Goal: Task Accomplishment & Management: Complete application form

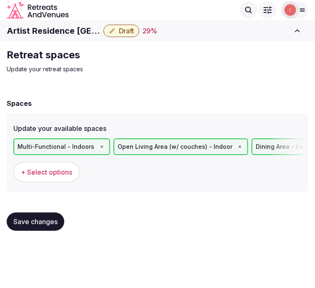
click at [136, 90] on div "Spaces Update your available spaces Multi-Functional - Indoors Open Living Area…" at bounding box center [157, 164] width 301 height 148
click at [52, 221] on span "Save changes" at bounding box center [35, 222] width 44 height 8
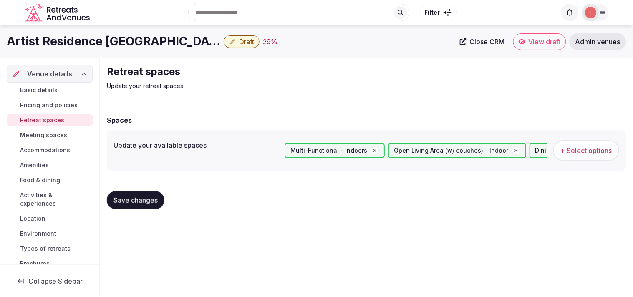
click at [44, 138] on span "Meeting spaces" at bounding box center [43, 135] width 47 height 8
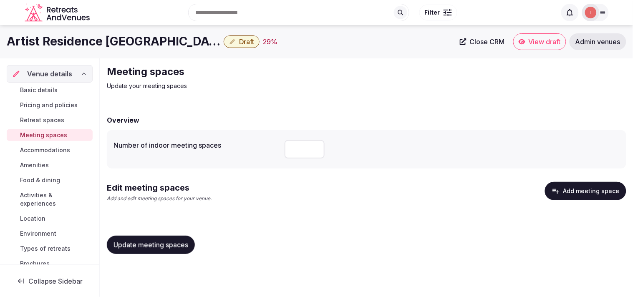
click at [52, 152] on span "Accommodations" at bounding box center [45, 150] width 50 height 8
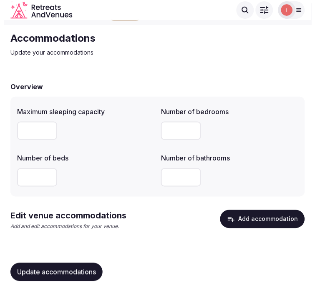
scroll to position [24, 0]
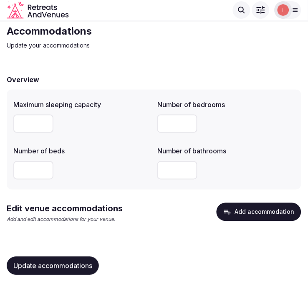
click at [266, 219] on button "Add accommodation" at bounding box center [258, 212] width 85 height 18
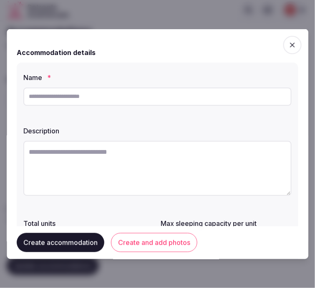
click at [103, 95] on input "text" at bounding box center [157, 96] width 268 height 18
paste input "**********"
type input "**********"
click at [53, 169] on textarea at bounding box center [157, 168] width 268 height 55
paste textarea "**********"
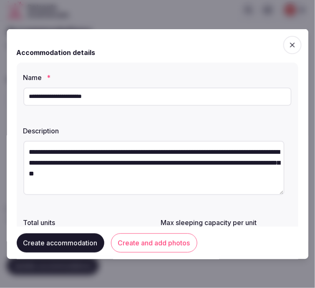
type textarea "**********"
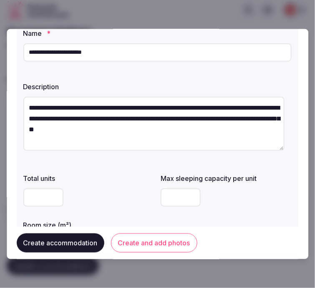
scroll to position [93, 0]
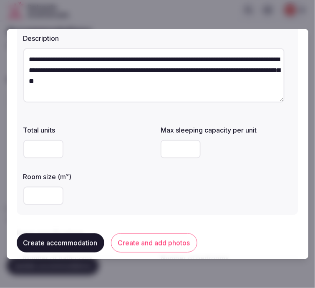
click at [25, 193] on input "number" at bounding box center [43, 195] width 40 height 18
type input "**"
click at [108, 191] on div "**" at bounding box center [88, 195] width 131 height 18
click at [168, 149] on input "number" at bounding box center [181, 149] width 40 height 18
type input "*"
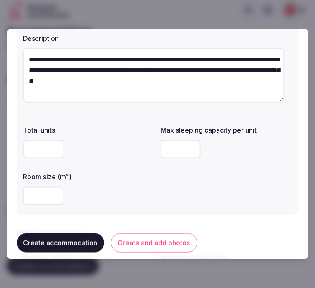
click at [193, 194] on div "Total units Max sleeping capacity per unit * Room size (m²) **" at bounding box center [157, 164] width 268 height 87
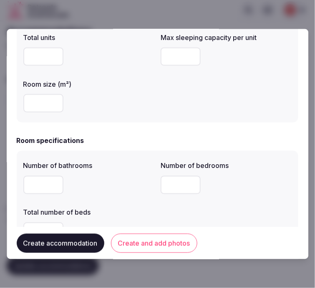
scroll to position [231, 0]
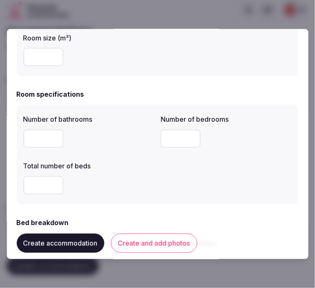
click at [48, 141] on input "number" at bounding box center [43, 138] width 40 height 18
type input "*"
click at [177, 138] on input "number" at bounding box center [181, 138] width 40 height 18
type input "*"
click at [45, 180] on input "number" at bounding box center [43, 185] width 40 height 18
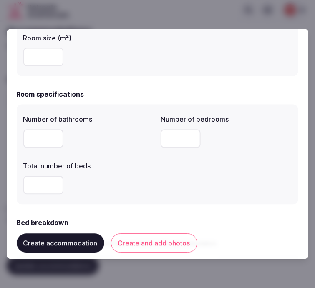
click at [45, 180] on input "number" at bounding box center [43, 185] width 40 height 18
type input "*"
click at [239, 203] on div "Number of bathrooms * Number of bedrooms * Total number of beds *" at bounding box center [157, 154] width 281 height 100
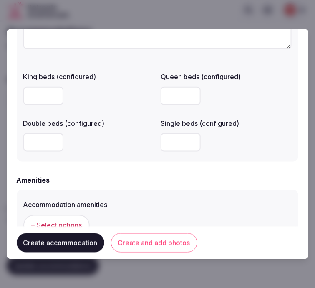
scroll to position [741, 0]
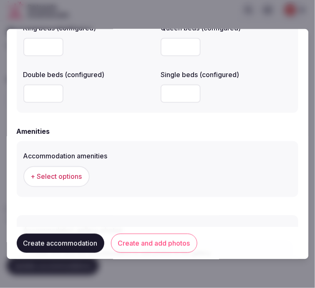
click at [30, 97] on input "number" at bounding box center [43, 93] width 40 height 18
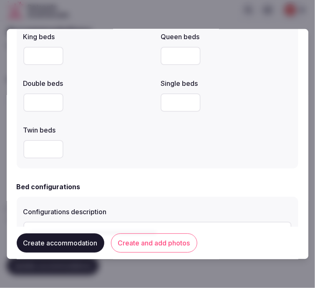
scroll to position [463, 0]
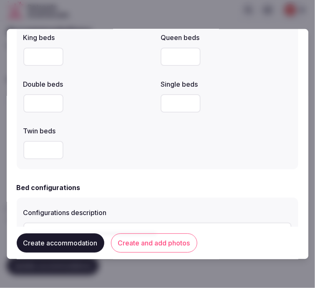
click at [46, 106] on input "number" at bounding box center [43, 103] width 40 height 18
type input "*"
click at [122, 131] on label "Twin beds" at bounding box center [88, 131] width 131 height 7
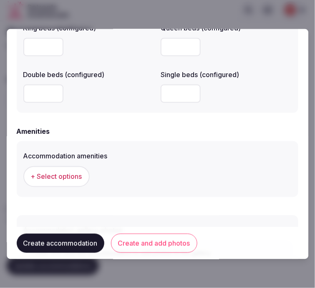
scroll to position [757, 0]
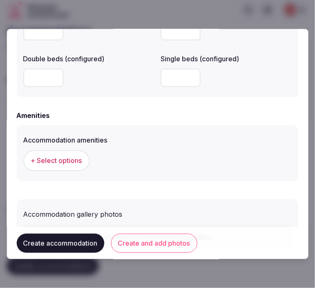
click at [68, 161] on span "+ Select options" at bounding box center [56, 160] width 51 height 9
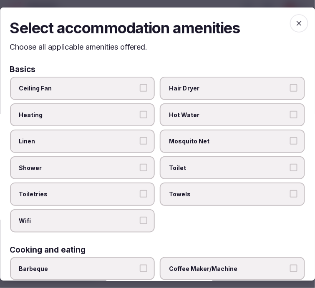
click at [131, 133] on label "Linen" at bounding box center [82, 141] width 145 height 23
click at [140, 137] on button "Linen" at bounding box center [144, 141] width 8 height 8
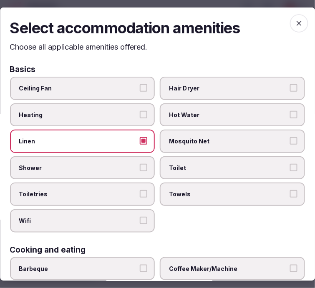
click at [152, 167] on div "Ceiling Fan Hair Dryer Heating Hot Water Linen Mosquito Net Shower Toilet Toile…" at bounding box center [157, 155] width 295 height 156
click at [141, 164] on button "Shower" at bounding box center [144, 168] width 8 height 8
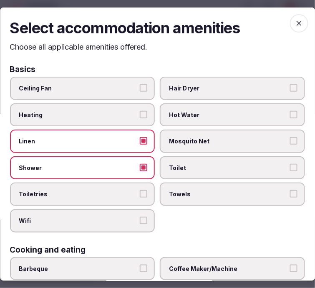
click at [140, 190] on button "Toiletries" at bounding box center [144, 194] width 8 height 8
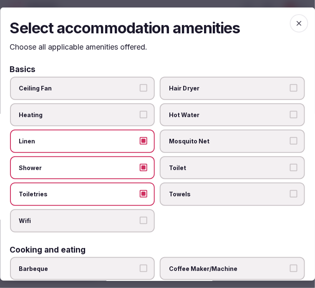
click at [132, 217] on span "Wifi" at bounding box center [78, 221] width 118 height 8
click at [140, 217] on button "Wifi" at bounding box center [144, 221] width 8 height 8
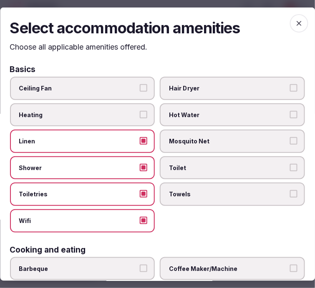
click at [222, 171] on label "Toilet" at bounding box center [232, 167] width 145 height 23
click at [290, 171] on button "Toilet" at bounding box center [294, 168] width 8 height 8
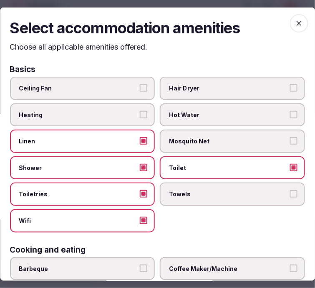
click at [241, 198] on label "Towels" at bounding box center [232, 194] width 145 height 23
click at [290, 198] on button "Towels" at bounding box center [294, 194] width 8 height 8
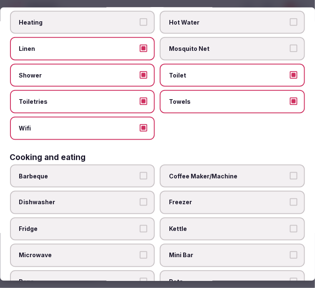
scroll to position [185, 0]
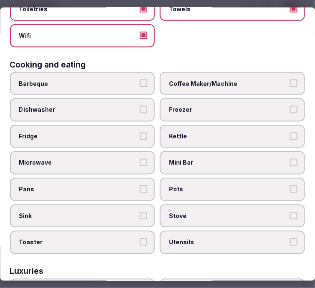
click at [232, 85] on label "Coffee Maker/Machine" at bounding box center [232, 83] width 145 height 23
click at [290, 85] on button "Coffee Maker/Machine" at bounding box center [294, 83] width 8 height 8
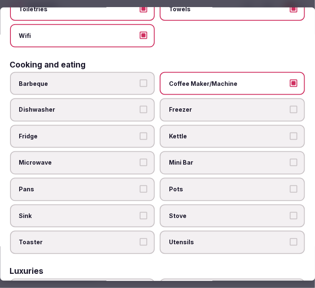
click at [219, 162] on label "Mini Bar" at bounding box center [232, 162] width 145 height 23
click at [290, 162] on button "Mini Bar" at bounding box center [294, 163] width 8 height 8
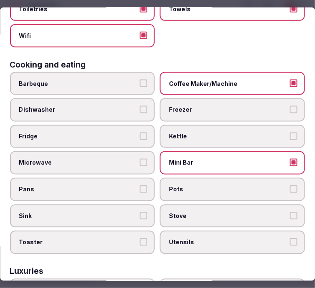
click at [278, 161] on label "Mini Bar" at bounding box center [232, 162] width 145 height 23
click at [290, 161] on button "Mini Bar" at bounding box center [294, 163] width 8 height 8
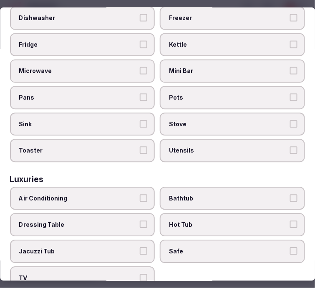
scroll to position [278, 0]
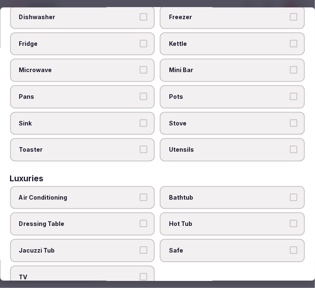
click at [104, 194] on span "Air Conditioning" at bounding box center [78, 198] width 118 height 8
click at [140, 194] on button "Air Conditioning" at bounding box center [144, 198] width 8 height 8
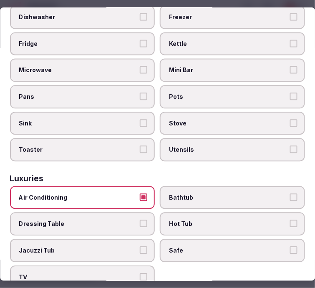
click at [180, 247] on span "Safe" at bounding box center [228, 251] width 118 height 8
click at [290, 247] on button "Safe" at bounding box center [294, 251] width 8 height 8
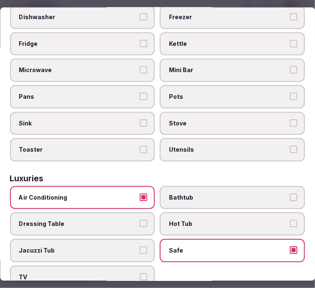
click at [131, 266] on label "TV" at bounding box center [82, 277] width 145 height 23
click at [140, 273] on button "TV" at bounding box center [144, 277] width 8 height 8
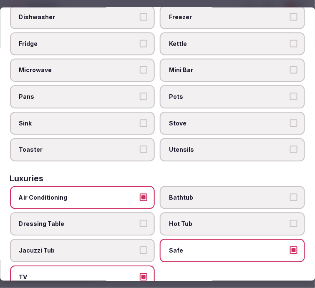
click at [185, 194] on span "Bathtub" at bounding box center [228, 198] width 118 height 8
click at [290, 194] on button "Bathtub" at bounding box center [294, 198] width 8 height 8
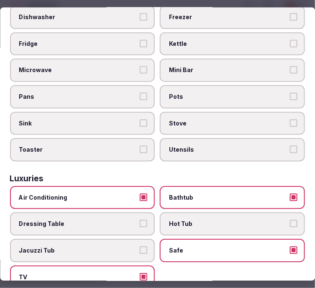
click at [185, 194] on span "Bathtub" at bounding box center [228, 198] width 118 height 8
click at [290, 194] on button "Bathtub" at bounding box center [294, 198] width 8 height 8
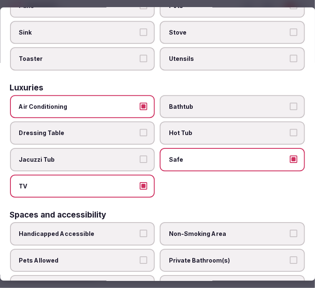
scroll to position [417, 0]
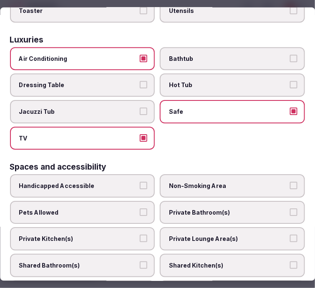
click at [203, 208] on span "Private Bathroom(s)" at bounding box center [228, 212] width 118 height 8
click at [290, 208] on button "Private Bathroom(s)" at bounding box center [294, 212] width 8 height 8
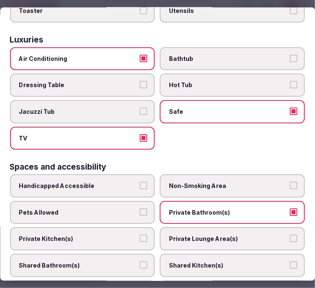
click at [188, 228] on label "Private Lounge Area(s)" at bounding box center [232, 238] width 145 height 23
click at [290, 235] on button "Private Lounge Area(s)" at bounding box center [294, 239] width 8 height 8
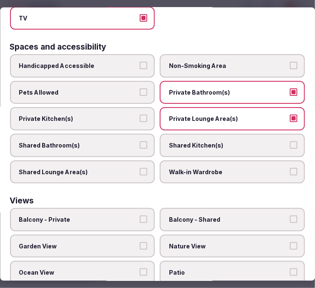
scroll to position [556, 0]
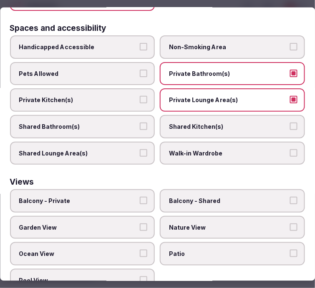
click at [80, 242] on label "Ocean View" at bounding box center [82, 253] width 145 height 23
click at [140, 250] on button "Ocean View" at bounding box center [144, 254] width 8 height 8
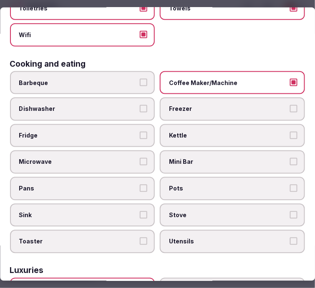
scroll to position [1, 0]
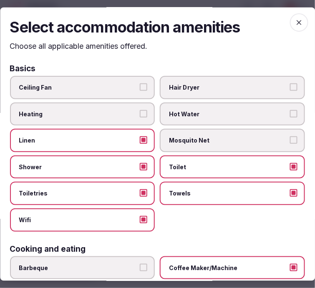
click at [290, 29] on span "button" at bounding box center [299, 22] width 18 height 18
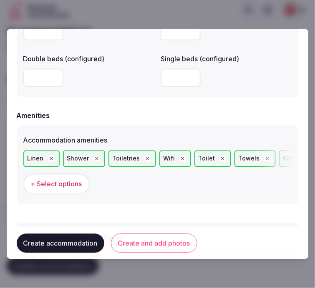
scroll to position [826, 0]
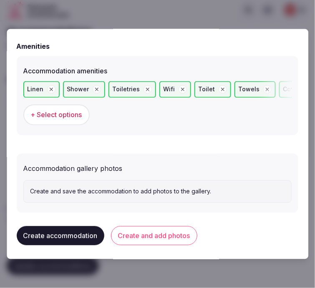
click at [150, 235] on button "Create and add photos" at bounding box center [154, 235] width 86 height 19
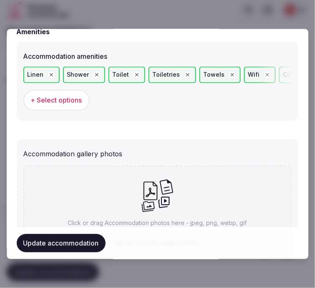
scroll to position [902, 0]
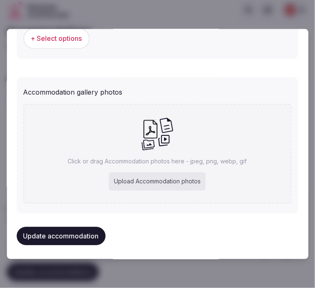
click at [138, 182] on div "Upload Accommodation photos" at bounding box center [157, 182] width 97 height 18
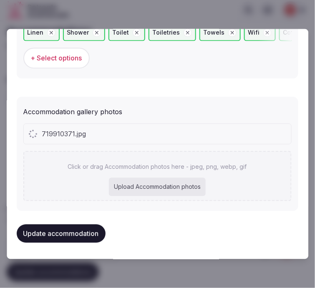
click at [190, 146] on div "719910371.jpg Click or drag Accommodation photos here - jpeg, png, webp, gif Up…" at bounding box center [157, 163] width 268 height 78
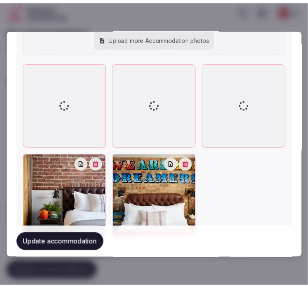
scroll to position [1057, 0]
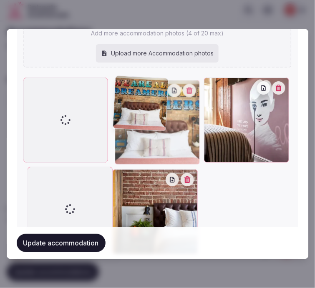
drag, startPoint x: 118, startPoint y: 170, endPoint x: 111, endPoint y: 99, distance: 71.6
click at [111, 99] on div at bounding box center [157, 166] width 268 height 176
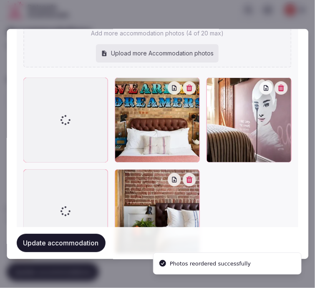
click at [125, 169] on div at bounding box center [157, 211] width 85 height 85
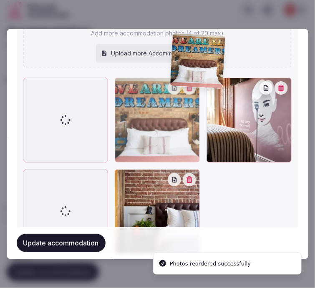
drag, startPoint x: 176, startPoint y: 124, endPoint x: 213, endPoint y: 99, distance: 44.6
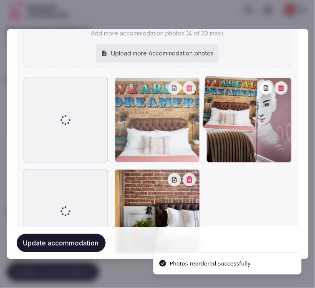
click at [200, 99] on div at bounding box center [157, 120] width 85 height 85
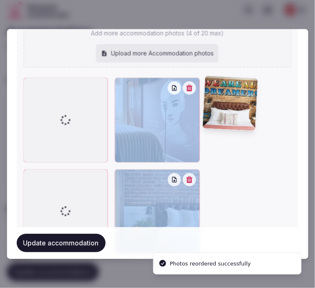
click at [213, 99] on div at bounding box center [248, 120] width 85 height 85
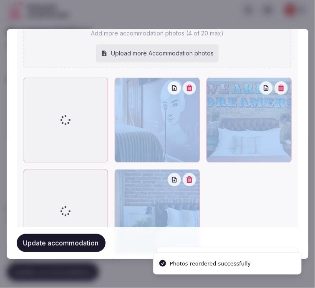
click at [115, 104] on div at bounding box center [157, 120] width 85 height 85
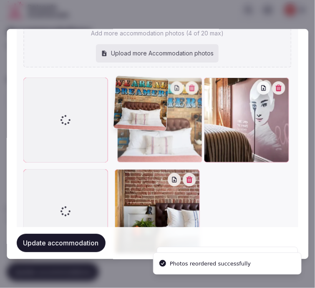
drag, startPoint x: 208, startPoint y: 84, endPoint x: 151, endPoint y: 83, distance: 57.2
click at [152, 83] on div at bounding box center [159, 120] width 85 height 85
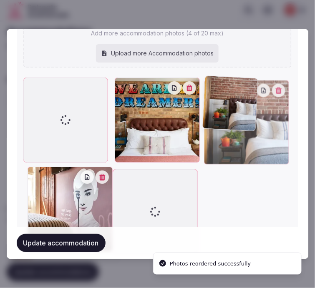
drag, startPoint x: 117, startPoint y: 170, endPoint x: 206, endPoint y: 100, distance: 113.2
click at [206, 100] on div at bounding box center [246, 122] width 85 height 85
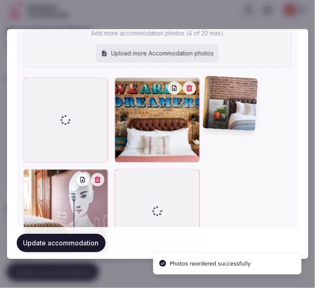
click at [206, 100] on div at bounding box center [248, 120] width 85 height 85
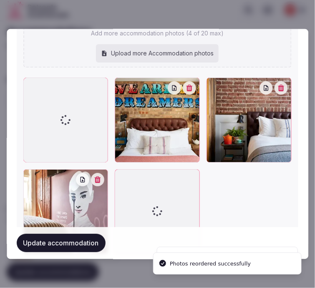
click at [53, 242] on button "Update accommodation" at bounding box center [61, 243] width 89 height 18
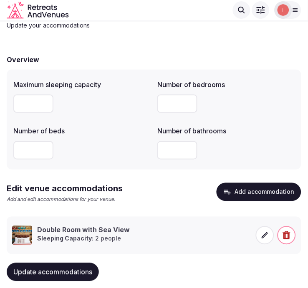
scroll to position [61, 0]
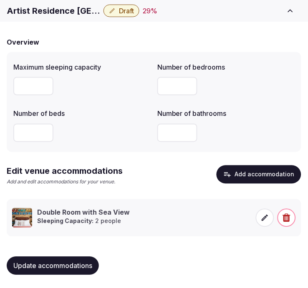
click at [67, 259] on button "Update accommodations" at bounding box center [53, 266] width 92 height 18
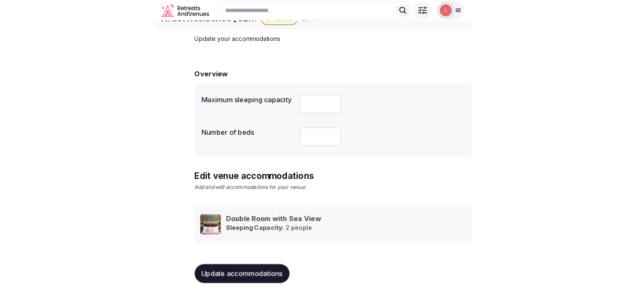
scroll to position [39, 0]
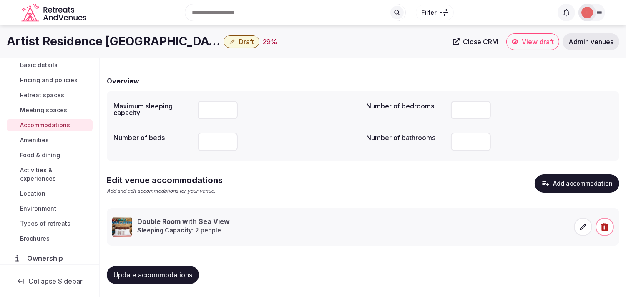
click at [53, 141] on link "Amenities" at bounding box center [50, 140] width 86 height 12
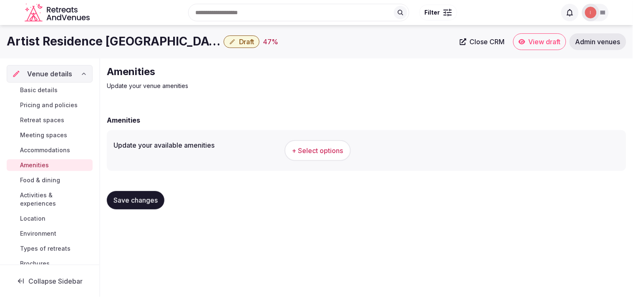
click at [314, 143] on button "+ Select options" at bounding box center [317, 150] width 66 height 21
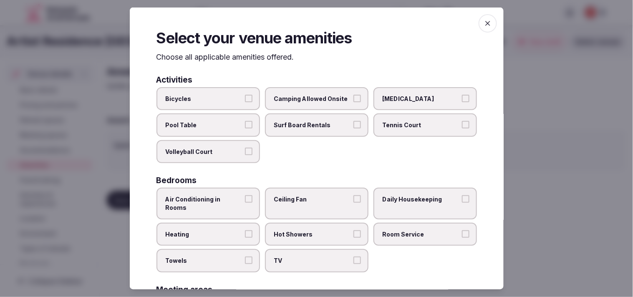
click at [216, 121] on span "Pool Table" at bounding box center [204, 125] width 77 height 8
click at [245, 121] on button "Pool Table" at bounding box center [249, 125] width 8 height 8
click at [229, 136] on div "Bicycles Camping Allowed Onsite Ice Bath Pool Table Surf Board Rentals Tennis C…" at bounding box center [316, 125] width 320 height 76
click at [233, 128] on span "Pool Table" at bounding box center [204, 125] width 77 height 8
click at [245, 128] on button "Pool Table" at bounding box center [249, 125] width 8 height 8
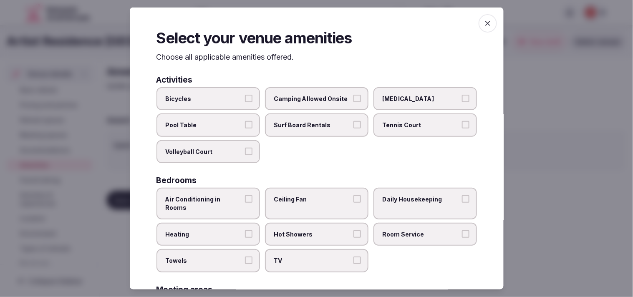
click at [235, 201] on label "Air Conditioning in Rooms" at bounding box center [207, 203] width 103 height 31
click at [245, 201] on button "Air Conditioning in Rooms" at bounding box center [249, 199] width 8 height 8
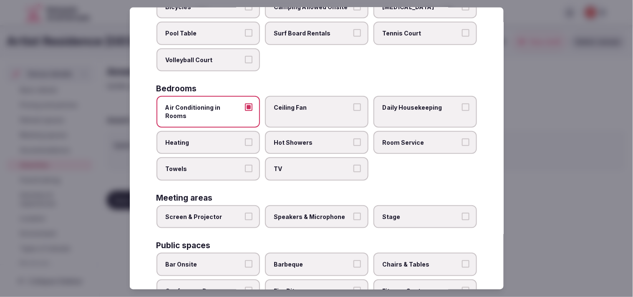
scroll to position [93, 0]
click at [311, 143] on div "Air Conditioning in Rooms Ceiling Fan Daily Housekeeping Heating Hot Showers Ro…" at bounding box center [316, 137] width 320 height 84
click at [248, 164] on button "Towels" at bounding box center [249, 168] width 8 height 8
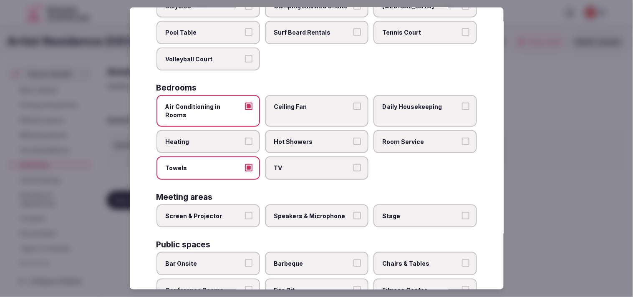
click at [248, 164] on button "Towels" at bounding box center [249, 168] width 8 height 8
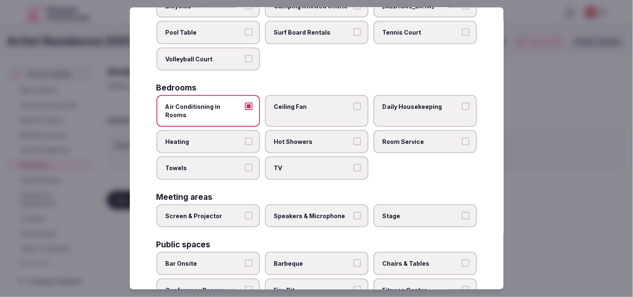
click at [254, 157] on label "Towels" at bounding box center [207, 167] width 103 height 23
click at [252, 164] on button "Towels" at bounding box center [249, 168] width 8 height 8
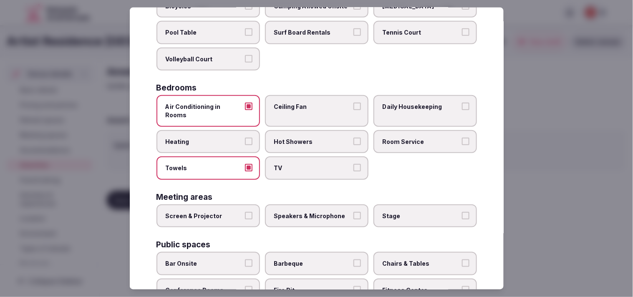
click at [311, 164] on span "TV" at bounding box center [312, 168] width 77 height 8
click at [314, 164] on button "TV" at bounding box center [357, 168] width 8 height 8
click at [311, 164] on span "TV" at bounding box center [312, 168] width 77 height 8
click at [314, 164] on button "TV" at bounding box center [357, 168] width 8 height 8
click at [314, 160] on label "TV" at bounding box center [316, 167] width 103 height 23
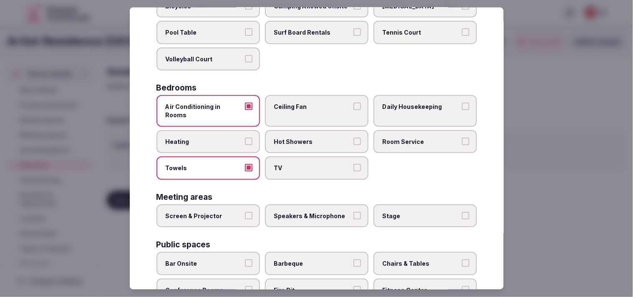
click at [314, 164] on button "TV" at bounding box center [357, 168] width 8 height 8
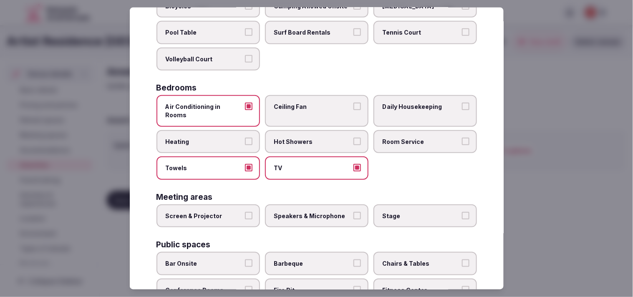
click at [314, 136] on label "Hot Showers" at bounding box center [316, 141] width 103 height 23
click at [314, 137] on button "Hot Showers" at bounding box center [357, 141] width 8 height 8
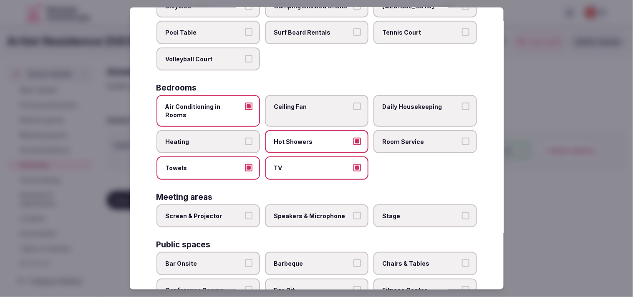
click at [314, 130] on label "Room Service" at bounding box center [424, 141] width 103 height 23
click at [314, 137] on button "Room Service" at bounding box center [466, 141] width 8 height 8
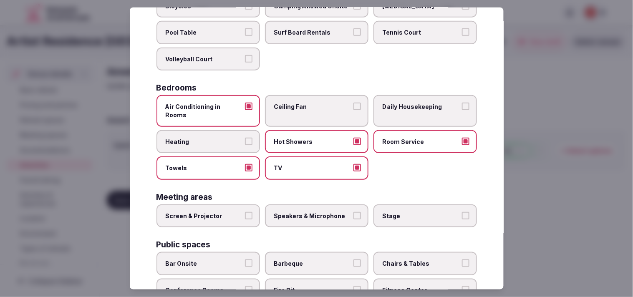
click at [314, 106] on span "Daily Housekeeping" at bounding box center [420, 107] width 77 height 8
click at [314, 106] on button "Daily Housekeeping" at bounding box center [466, 107] width 8 height 8
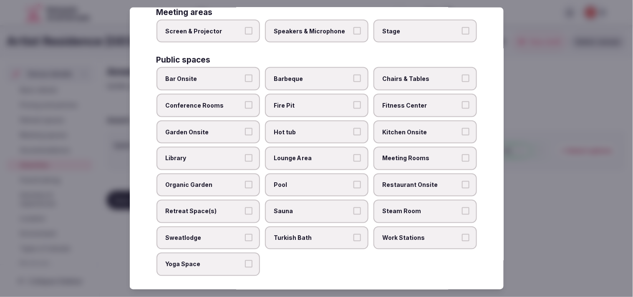
scroll to position [278, 0]
click at [251, 67] on label "Bar Onsite" at bounding box center [207, 78] width 103 height 23
click at [251, 74] on button "Bar Onsite" at bounding box center [249, 78] width 8 height 8
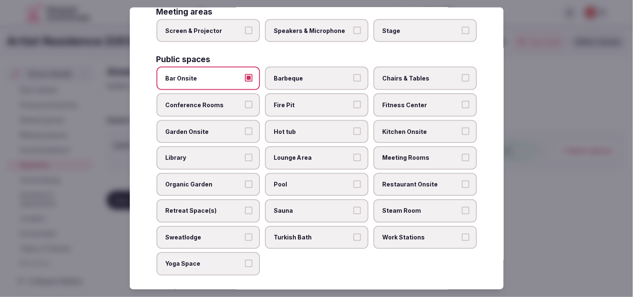
click at [314, 74] on span "Chairs & Tables" at bounding box center [420, 78] width 77 height 8
click at [314, 74] on button "Chairs & Tables" at bounding box center [466, 78] width 8 height 8
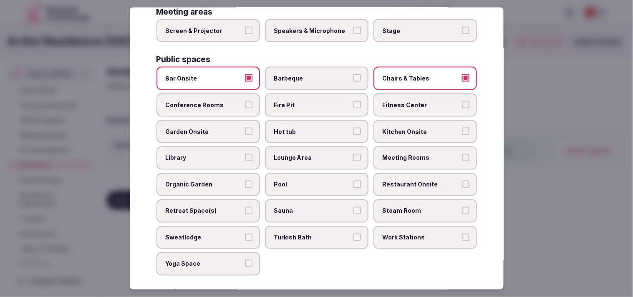
click at [314, 146] on label "Lounge Area" at bounding box center [316, 157] width 103 height 23
click at [314, 154] on button "Lounge Area" at bounding box center [357, 158] width 8 height 8
click at [314, 173] on label "Restaurant Onsite" at bounding box center [424, 184] width 103 height 23
click at [314, 181] on button "Restaurant Onsite" at bounding box center [466, 185] width 8 height 8
click at [314, 173] on label "Restaurant Onsite" at bounding box center [424, 184] width 103 height 23
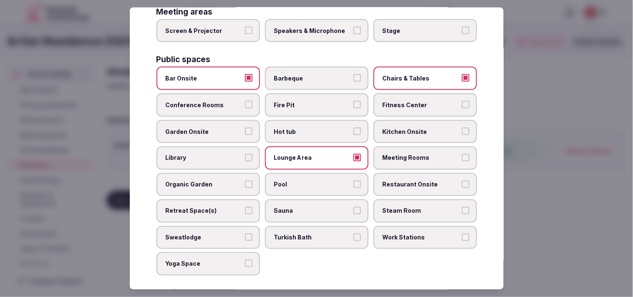
click at [314, 181] on button "Restaurant Onsite" at bounding box center [466, 185] width 8 height 8
click at [314, 181] on span "Restaurant Onsite" at bounding box center [420, 185] width 77 height 8
click at [314, 181] on button "Restaurant Onsite" at bounding box center [466, 185] width 8 height 8
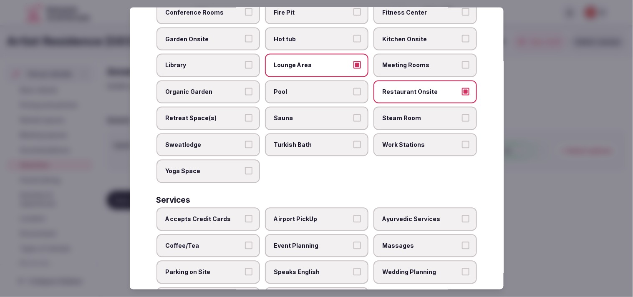
scroll to position [388, 0]
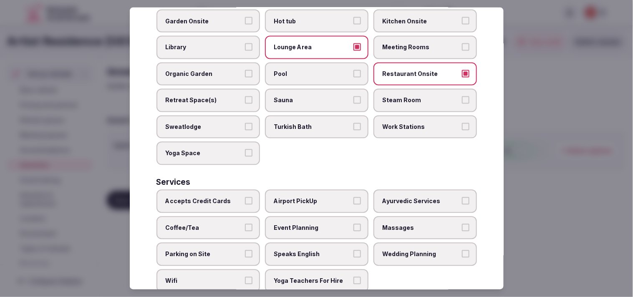
click at [314, 243] on label "Speaks English" at bounding box center [316, 254] width 103 height 23
click at [314, 250] on button "Speaks English" at bounding box center [357, 254] width 8 height 8
click at [213, 224] on span "Coffee/Tea" at bounding box center [204, 228] width 77 height 8
click at [245, 224] on button "Coffee/Tea" at bounding box center [249, 228] width 8 height 8
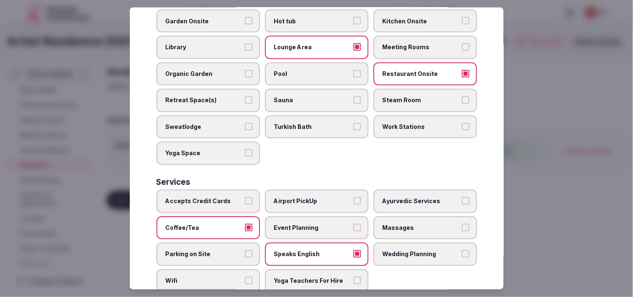
click at [198, 277] on span "Wifi" at bounding box center [204, 281] width 77 height 8
click at [245, 277] on button "Wifi" at bounding box center [249, 281] width 8 height 8
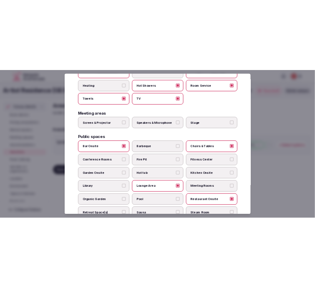
scroll to position [0, 0]
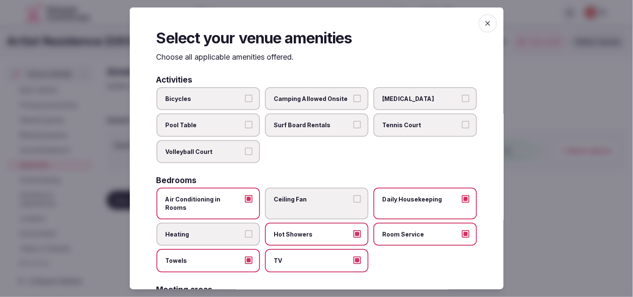
click at [314, 15] on span "button" at bounding box center [487, 23] width 18 height 18
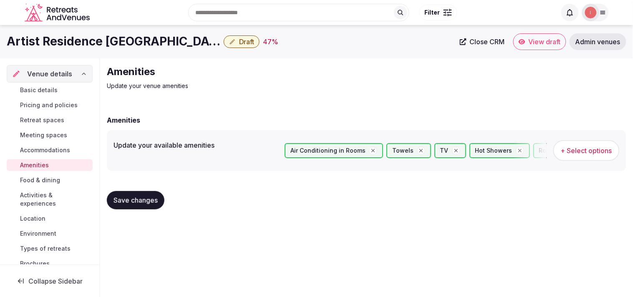
click at [148, 197] on span "Save changes" at bounding box center [135, 200] width 44 height 8
drag, startPoint x: 148, startPoint y: 197, endPoint x: 374, endPoint y: 174, distance: 227.2
click at [148, 196] on div "Save changes" at bounding box center [136, 200] width 58 height 18
click at [45, 178] on span "Food & dining" at bounding box center [40, 180] width 40 height 8
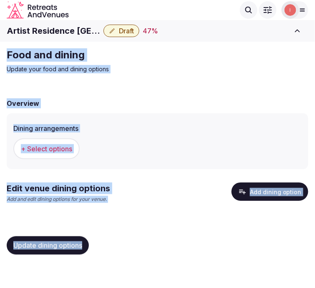
click at [105, 214] on div "Edit venue dining options Add and edit dining options for your venue. Add dinin…" at bounding box center [157, 200] width 301 height 34
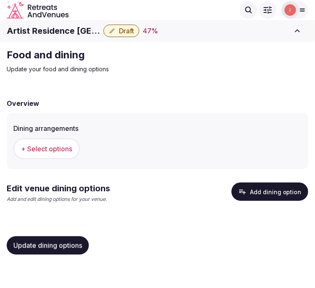
click at [252, 190] on button "Add dining option" at bounding box center [269, 192] width 77 height 18
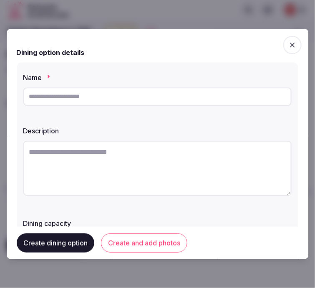
click at [289, 43] on icon "button" at bounding box center [292, 44] width 8 height 8
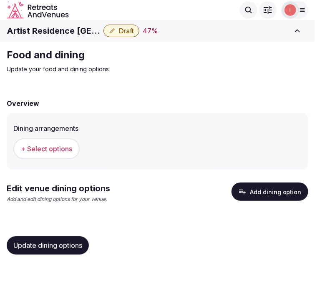
click at [55, 145] on span "+ Select options" at bounding box center [46, 148] width 51 height 9
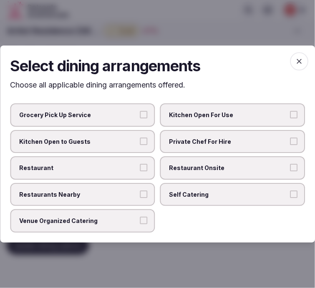
click at [111, 169] on span "Restaurant" at bounding box center [78, 168] width 118 height 8
click at [140, 169] on button "Restaurant" at bounding box center [144, 168] width 8 height 8
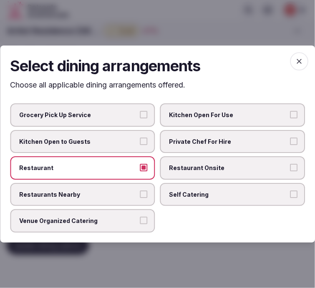
drag, startPoint x: 195, startPoint y: 170, endPoint x: 286, endPoint y: 98, distance: 115.8
click at [196, 170] on span "Restaurant Onsite" at bounding box center [228, 168] width 118 height 8
click at [290, 170] on button "Restaurant Onsite" at bounding box center [294, 168] width 8 height 8
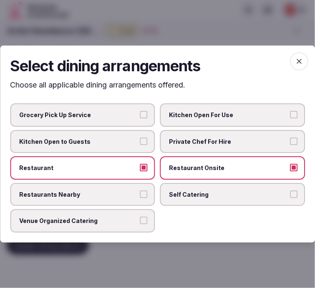
click at [292, 60] on span "button" at bounding box center [299, 61] width 18 height 18
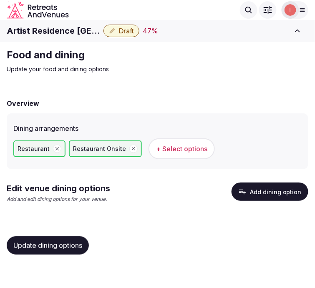
click at [27, 253] on button "Update dining options" at bounding box center [48, 245] width 82 height 18
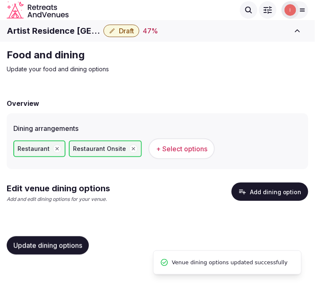
click at [266, 195] on button "Add dining option" at bounding box center [269, 192] width 77 height 18
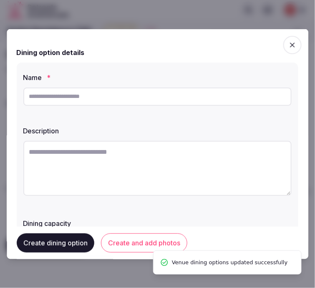
click at [145, 99] on input "text" at bounding box center [157, 96] width 268 height 18
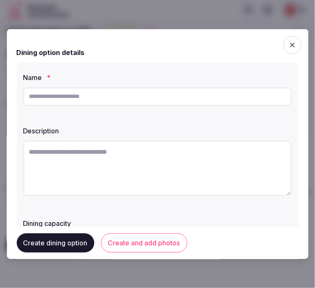
paste input "**********"
type input "**********"
click at [148, 182] on textarea at bounding box center [157, 168] width 268 height 55
paste textarea "**********"
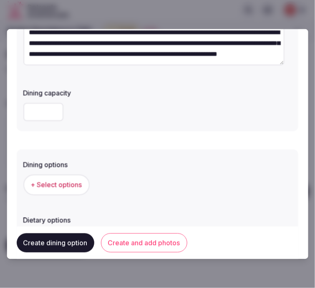
scroll to position [185, 0]
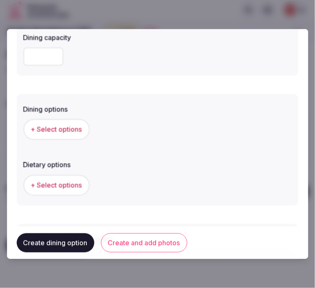
type textarea "**********"
click at [63, 128] on span "+ Select options" at bounding box center [56, 129] width 51 height 9
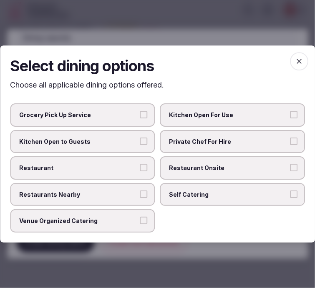
click at [205, 164] on span "Restaurant Onsite" at bounding box center [228, 168] width 118 height 8
click at [290, 164] on button "Restaurant Onsite" at bounding box center [294, 168] width 8 height 8
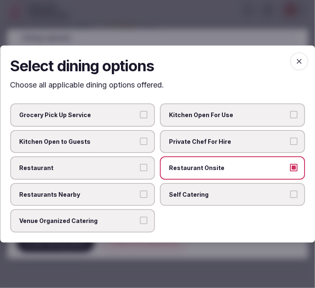
click at [133, 164] on span "Restaurant" at bounding box center [78, 168] width 118 height 8
click at [140, 164] on button "Restaurant" at bounding box center [144, 168] width 8 height 8
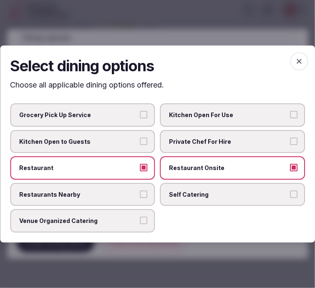
click at [297, 65] on icon "button" at bounding box center [299, 61] width 8 height 8
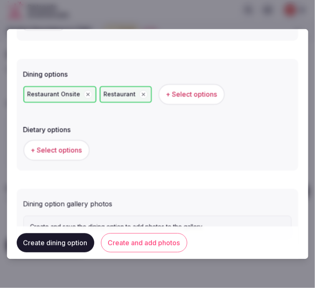
scroll to position [256, 0]
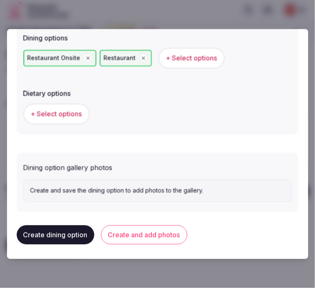
click at [78, 111] on span "+ Select options" at bounding box center [56, 114] width 51 height 9
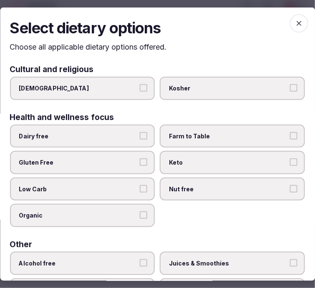
click at [296, 23] on icon "button" at bounding box center [298, 22] width 5 height 5
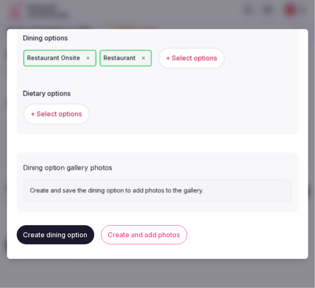
click at [151, 230] on button "Create and add photos" at bounding box center [144, 235] width 86 height 19
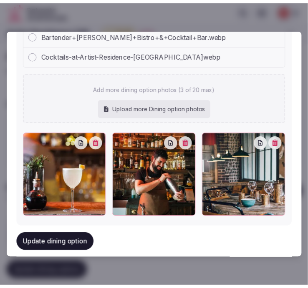
scroll to position [424, 0]
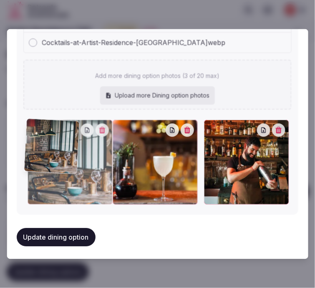
drag, startPoint x: 211, startPoint y: 126, endPoint x: 43, endPoint y: 140, distance: 169.1
click at [43, 140] on div at bounding box center [70, 162] width 85 height 85
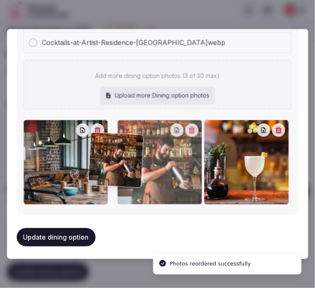
drag, startPoint x: 210, startPoint y: 127, endPoint x: 96, endPoint y: 142, distance: 114.4
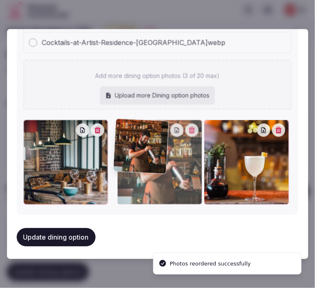
click at [96, 142] on div at bounding box center [157, 162] width 268 height 85
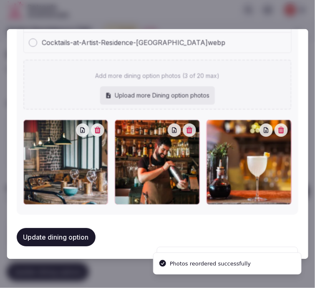
click at [69, 232] on button "Update dining option" at bounding box center [56, 238] width 79 height 18
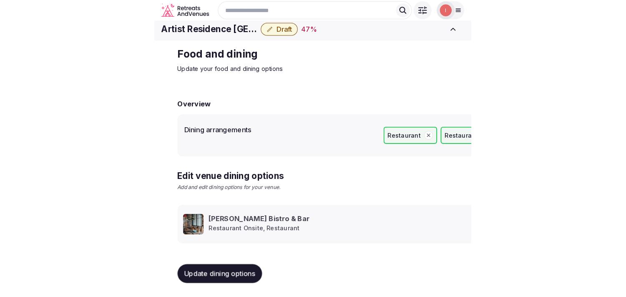
scroll to position [10, 0]
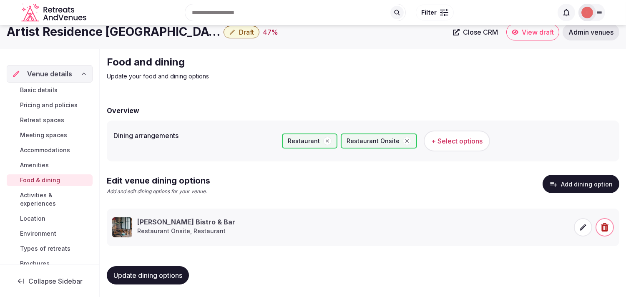
click at [47, 199] on span "Activities & experiences" at bounding box center [54, 199] width 69 height 17
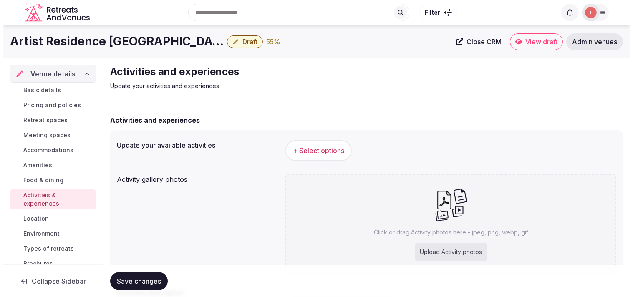
scroll to position [46, 0]
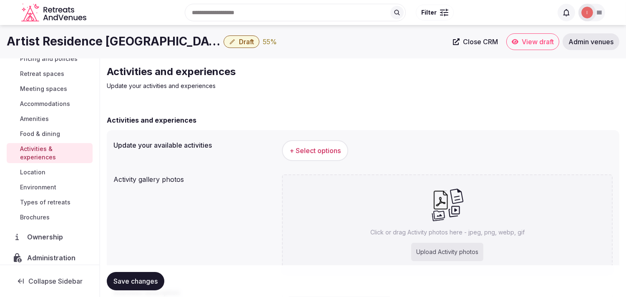
click at [314, 140] on div "+ Select options" at bounding box center [447, 151] width 331 height 28
click at [314, 148] on span "+ Select options" at bounding box center [314, 150] width 51 height 9
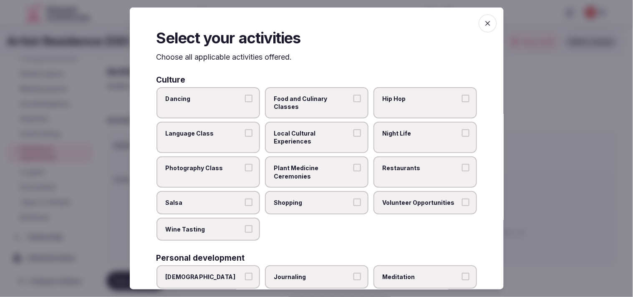
click at [314, 139] on span "Local Cultural Experiences" at bounding box center [312, 137] width 77 height 16
click at [314, 137] on button "Local Cultural Experiences" at bounding box center [357, 133] width 8 height 8
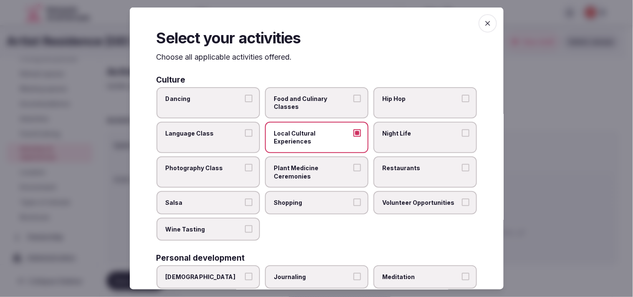
click at [314, 170] on label "Restaurants" at bounding box center [424, 171] width 103 height 31
click at [314, 170] on button "Restaurants" at bounding box center [466, 168] width 8 height 8
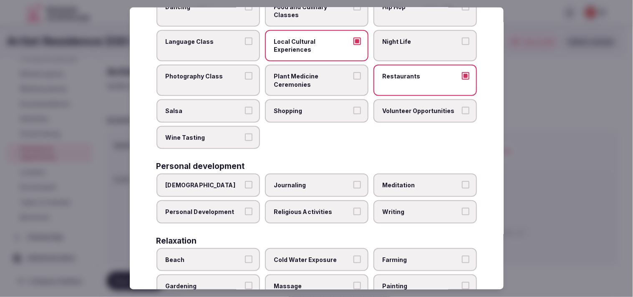
scroll to position [93, 0]
click at [238, 207] on span "Personal Development" at bounding box center [204, 211] width 77 height 8
click at [245, 207] on button "Personal Development" at bounding box center [249, 211] width 8 height 8
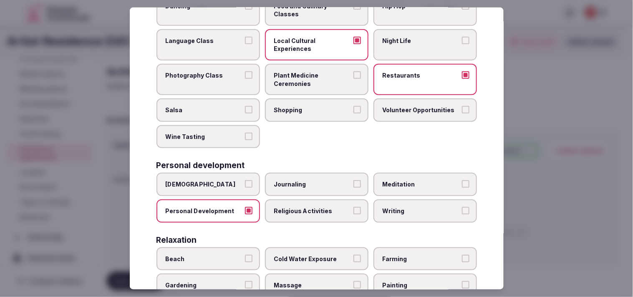
scroll to position [185, 0]
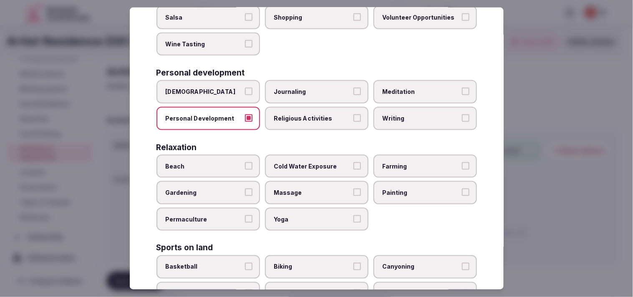
click at [314, 190] on label "Massage" at bounding box center [316, 192] width 103 height 23
click at [314, 190] on button "Massage" at bounding box center [357, 192] width 8 height 8
click at [314, 197] on label "Massage" at bounding box center [316, 192] width 103 height 23
click at [314, 196] on button "Massage" at bounding box center [357, 192] width 8 height 8
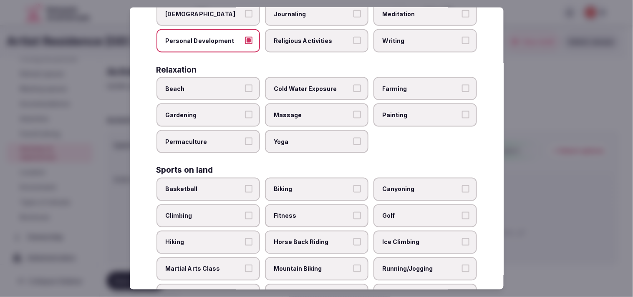
scroll to position [324, 0]
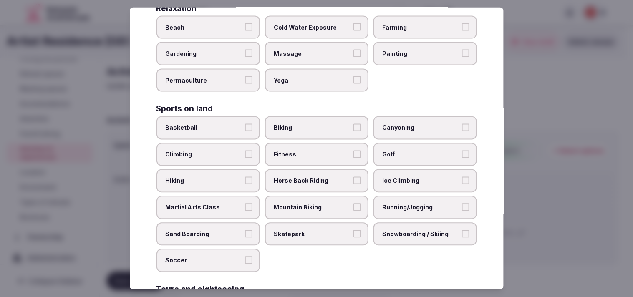
click at [314, 151] on span "Fitness" at bounding box center [312, 155] width 77 height 8
click at [314, 151] on button "Fitness" at bounding box center [357, 155] width 8 height 8
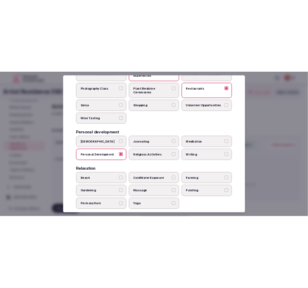
scroll to position [0, 0]
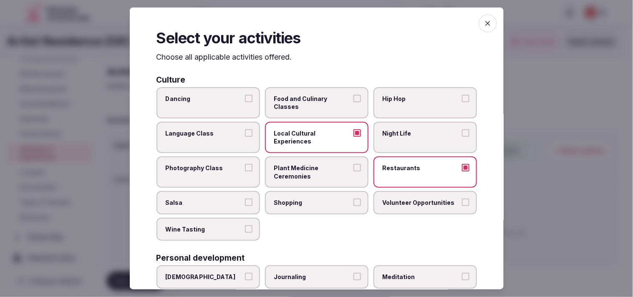
click at [314, 24] on icon "button" at bounding box center [487, 23] width 5 height 5
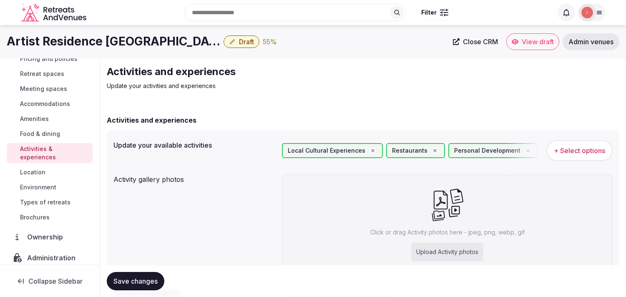
click at [130, 288] on button "Save changes" at bounding box center [136, 281] width 58 height 18
click at [130, 288] on div "Save changes" at bounding box center [136, 281] width 58 height 18
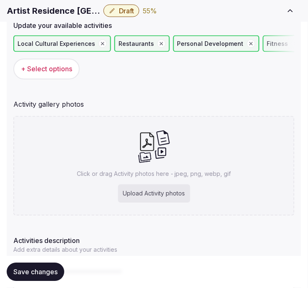
scroll to position [139, 0]
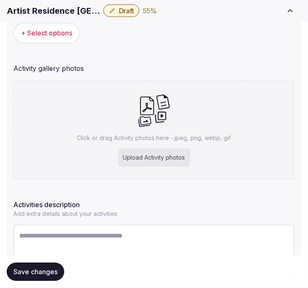
click at [61, 15] on h1 "Artist Residence [GEOGRAPHIC_DATA]" at bounding box center [53, 11] width 93 height 12
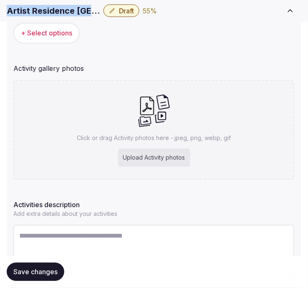
click at [61, 15] on h1 "Artist Residence [GEOGRAPHIC_DATA]" at bounding box center [53, 11] width 93 height 12
copy div "Artist Residence [GEOGRAPHIC_DATA]"
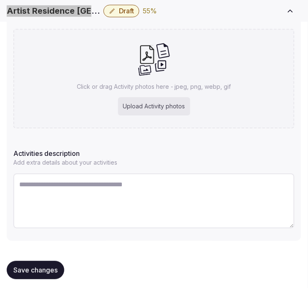
scroll to position [193, 0]
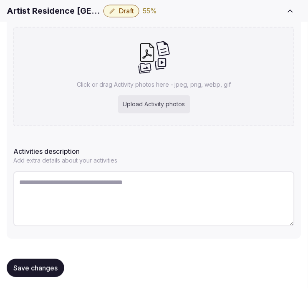
click at [118, 168] on div at bounding box center [153, 200] width 281 height 64
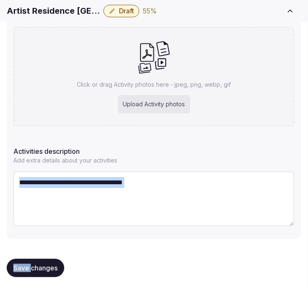
click at [118, 168] on div at bounding box center [153, 200] width 281 height 64
drag, startPoint x: 126, startPoint y: 178, endPoint x: 93, endPoint y: 197, distance: 37.8
click at [92, 199] on textarea at bounding box center [153, 198] width 281 height 55
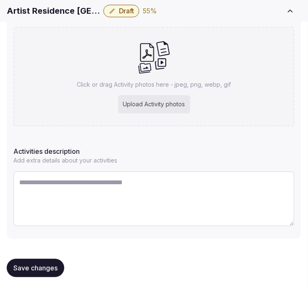
paste textarea "**********"
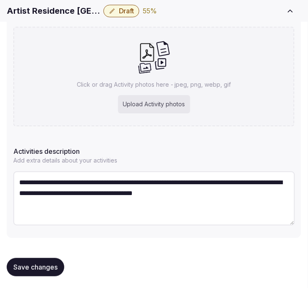
type textarea "**********"
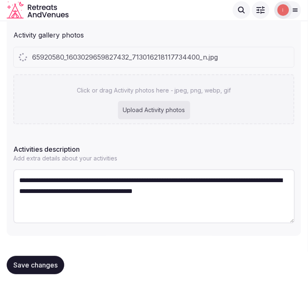
scroll to position [171, 0]
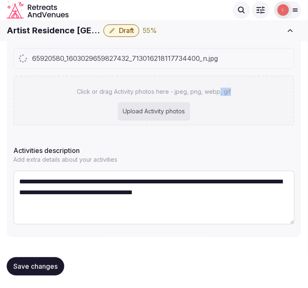
click at [219, 113] on div "Click or drag Activity photos here - jpeg, png, webp, gif Upload Activity photos" at bounding box center [153, 101] width 281 height 50
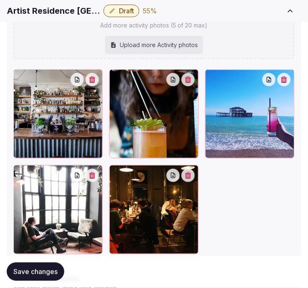
scroll to position [357, 0]
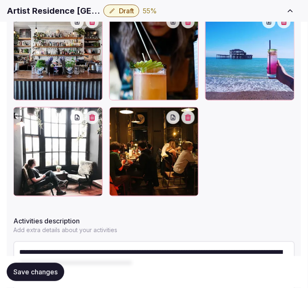
click at [36, 270] on span "Save changes" at bounding box center [35, 272] width 44 height 8
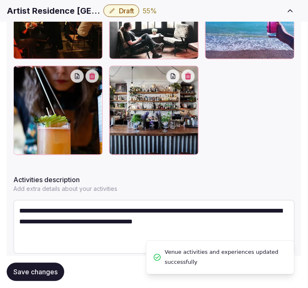
scroll to position [427, 0]
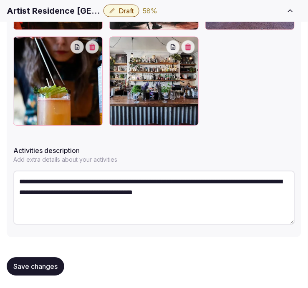
click at [24, 269] on span "Save changes" at bounding box center [35, 267] width 44 height 8
click at [24, 269] on div "Save changes" at bounding box center [36, 267] width 58 height 18
click at [55, 264] on span "Save changes" at bounding box center [35, 267] width 44 height 8
click at [52, 264] on span "Save changes" at bounding box center [35, 267] width 44 height 8
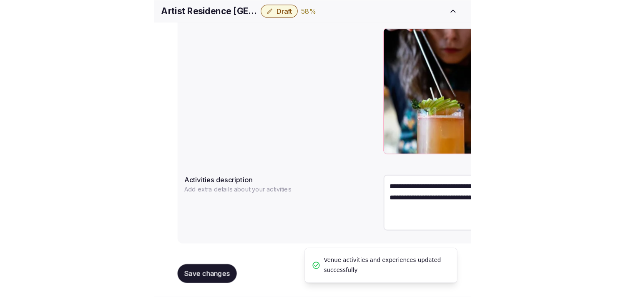
scroll to position [319, 0]
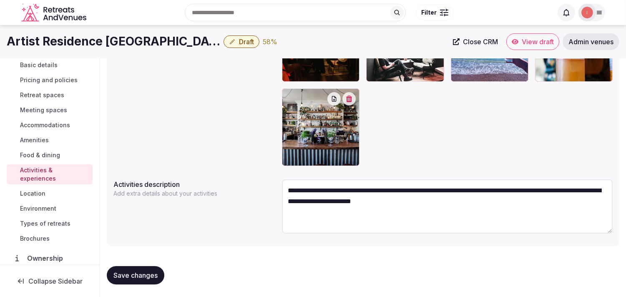
click at [38, 197] on span "Location" at bounding box center [32, 193] width 25 height 8
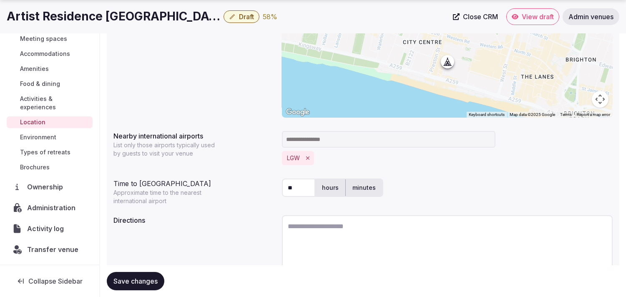
scroll to position [207, 0]
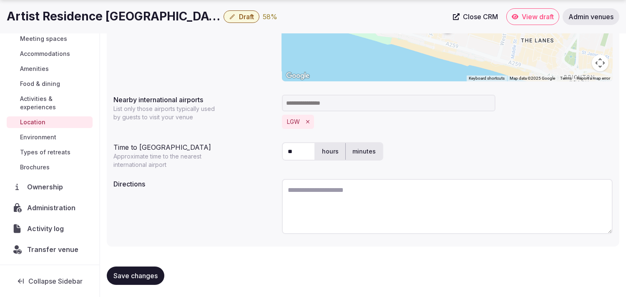
click at [131, 275] on span "Save changes" at bounding box center [135, 275] width 44 height 8
click at [142, 271] on span "Save changes" at bounding box center [135, 275] width 44 height 8
click at [142, 271] on div "Save changes" at bounding box center [136, 275] width 58 height 18
click at [123, 269] on button "Save changes" at bounding box center [136, 275] width 58 height 18
click at [132, 277] on span "Save changes" at bounding box center [135, 275] width 44 height 8
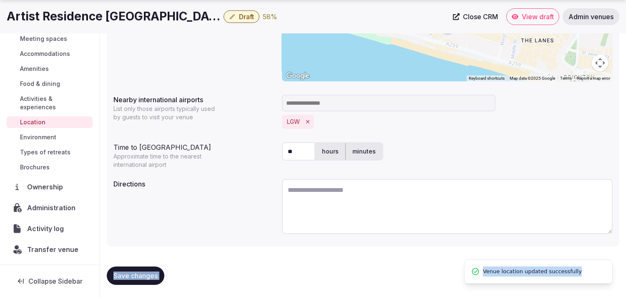
click at [42, 135] on span "Environment" at bounding box center [38, 137] width 36 height 8
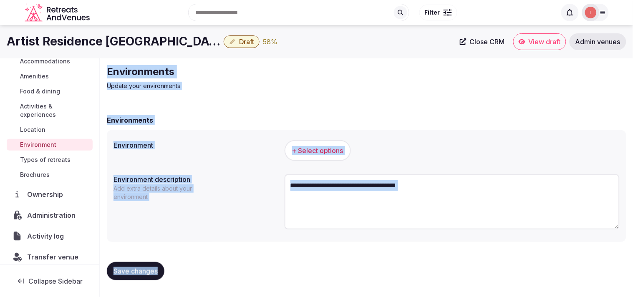
scroll to position [50, 0]
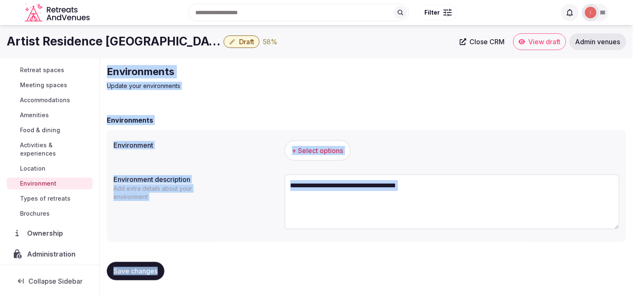
click at [314, 155] on span "+ Select options" at bounding box center [317, 150] width 51 height 9
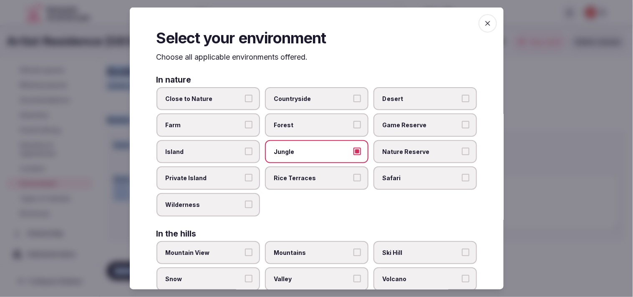
click at [133, 224] on div at bounding box center [316, 148] width 633 height 297
click at [298, 155] on label "Jungle" at bounding box center [316, 151] width 103 height 23
click at [314, 155] on button "Jungle" at bounding box center [357, 152] width 8 height 8
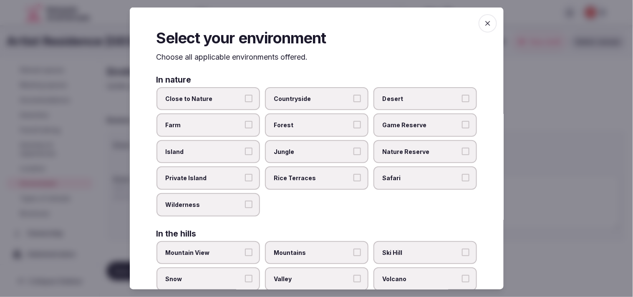
click at [298, 155] on label "Jungle" at bounding box center [316, 151] width 103 height 23
click at [314, 155] on button "Jungle" at bounding box center [357, 152] width 8 height 8
click at [314, 149] on button "Jungle" at bounding box center [357, 152] width 8 height 8
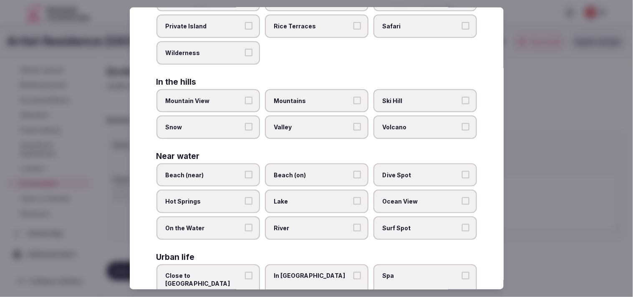
scroll to position [139, 0]
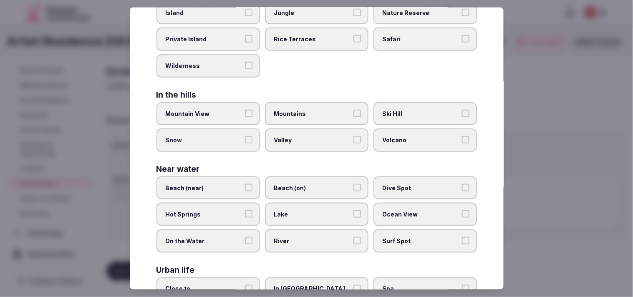
click at [314, 185] on button "Beach (on)" at bounding box center [357, 188] width 8 height 8
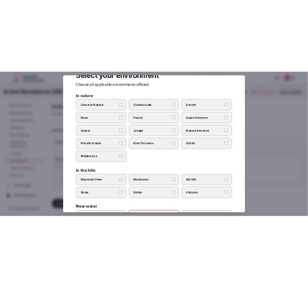
scroll to position [0, 0]
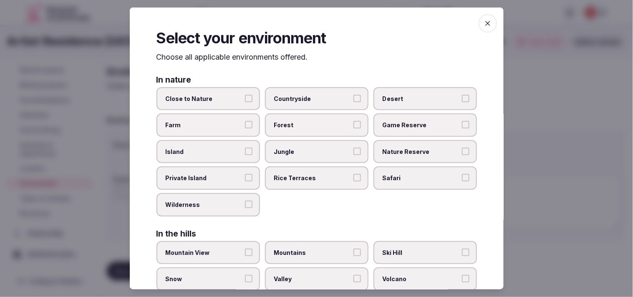
click at [314, 24] on icon "button" at bounding box center [487, 23] width 8 height 8
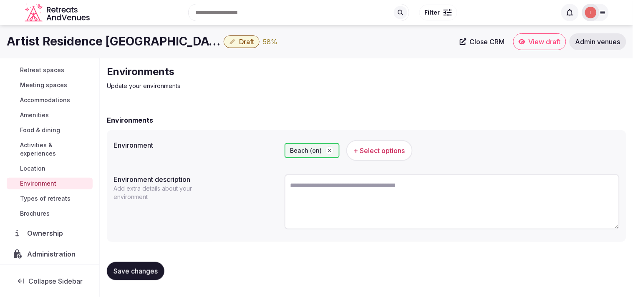
click at [131, 265] on button "Save changes" at bounding box center [136, 271] width 58 height 18
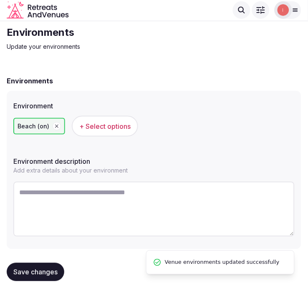
scroll to position [34, 0]
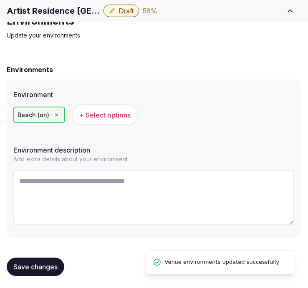
drag, startPoint x: 51, startPoint y: 260, endPoint x: 55, endPoint y: 253, distance: 7.7
click at [51, 258] on button "Save changes" at bounding box center [36, 267] width 58 height 18
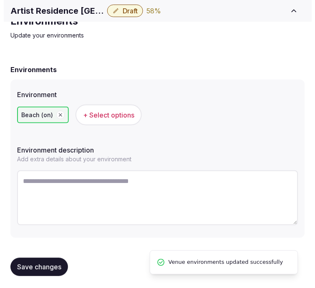
scroll to position [0, 0]
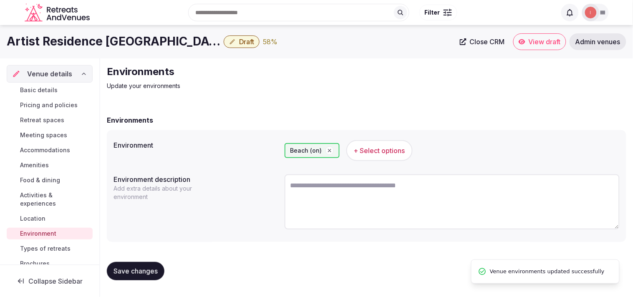
click at [30, 245] on span "Types of retreats" at bounding box center [45, 248] width 50 height 8
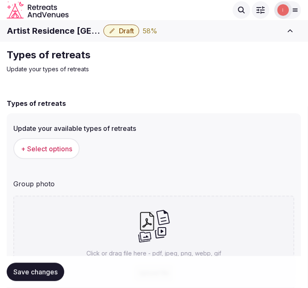
click at [44, 154] on button "+ Select options" at bounding box center [46, 148] width 66 height 21
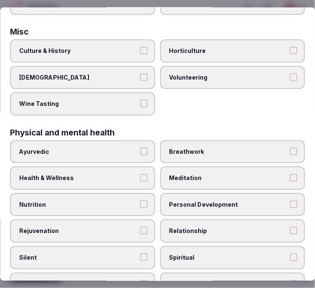
scroll to position [324, 0]
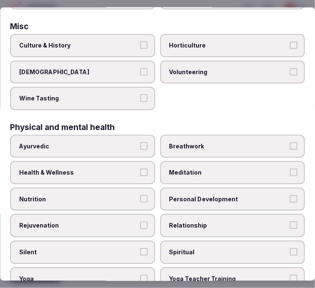
drag, startPoint x: 195, startPoint y: 192, endPoint x: 198, endPoint y: 198, distance: 6.9
click at [197, 194] on label "Personal Development" at bounding box center [232, 199] width 145 height 23
click at [290, 195] on button "Personal Development" at bounding box center [294, 199] width 8 height 8
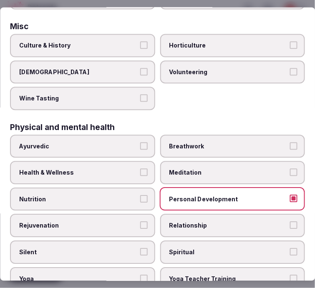
click at [192, 222] on span "Relationship" at bounding box center [228, 226] width 118 height 8
click at [290, 222] on button "Relationship" at bounding box center [294, 226] width 8 height 8
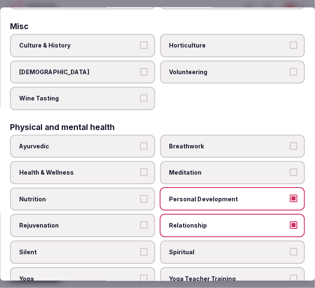
click at [113, 169] on span "Health & Wellness" at bounding box center [78, 173] width 118 height 8
click at [140, 169] on button "Health & Wellness" at bounding box center [144, 173] width 8 height 8
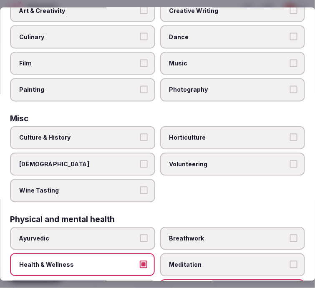
scroll to position [231, 0]
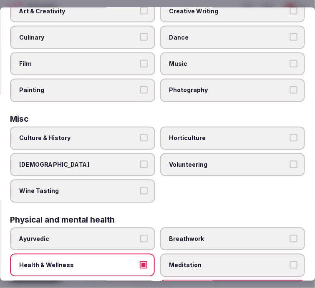
click at [122, 135] on label "Culture & History" at bounding box center [82, 137] width 145 height 23
click at [140, 135] on button "Culture & History" at bounding box center [144, 138] width 8 height 8
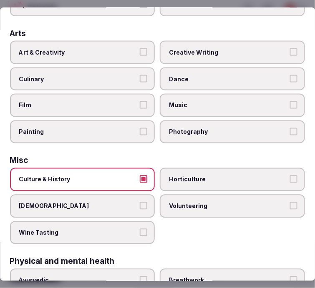
scroll to position [278, 0]
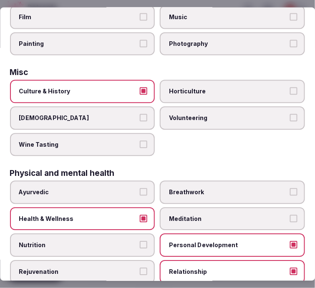
click at [118, 88] on span "Culture & History" at bounding box center [78, 92] width 118 height 8
click at [140, 88] on button "Culture & History" at bounding box center [144, 92] width 8 height 8
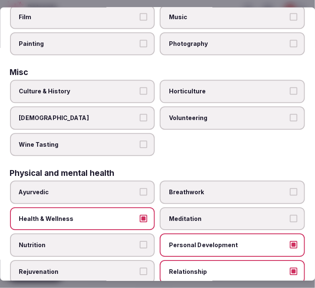
click at [118, 215] on span "Health & Wellness" at bounding box center [78, 219] width 118 height 8
click at [140, 215] on button "Health & Wellness" at bounding box center [144, 219] width 8 height 8
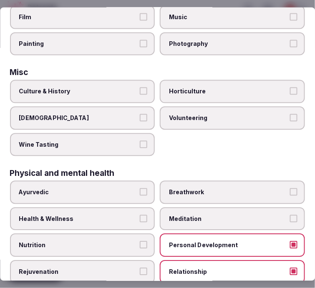
click at [179, 268] on span "Relationship" at bounding box center [228, 272] width 118 height 8
click at [290, 268] on button "Relationship" at bounding box center [294, 272] width 8 height 8
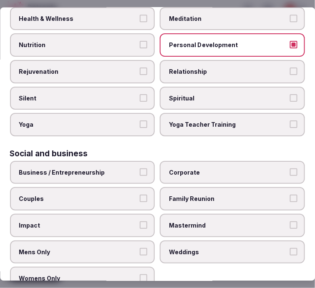
scroll to position [480, 0]
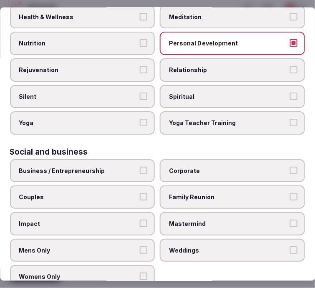
click at [179, 167] on span "Corporate" at bounding box center [228, 171] width 118 height 8
click at [290, 167] on button "Corporate" at bounding box center [294, 171] width 8 height 8
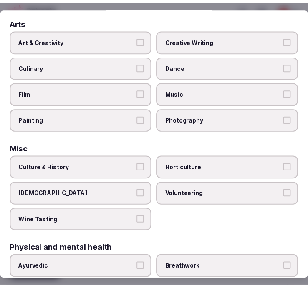
scroll to position [0, 0]
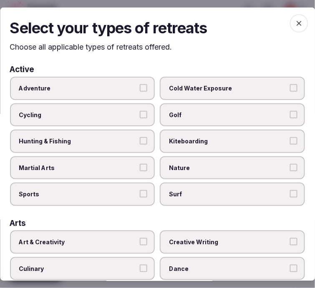
click at [290, 15] on span "button" at bounding box center [299, 23] width 18 height 18
click at [286, 15] on div "Select your types of retreats Choose all applicable types of retreats offered. …" at bounding box center [157, 144] width 315 height 274
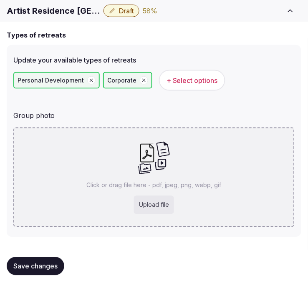
scroll to position [46, 0]
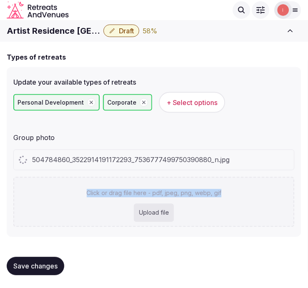
drag, startPoint x: 245, startPoint y: 171, endPoint x: 288, endPoint y: 164, distance: 44.0
click at [288, 164] on div "504784860_3522914191172293_7536777499750390880_n.jpg Click or drag file here - …" at bounding box center [153, 189] width 281 height 78
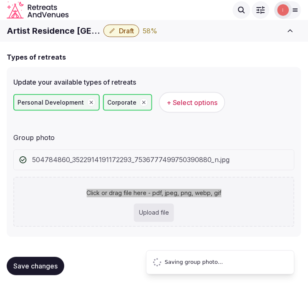
scroll to position [2, 0]
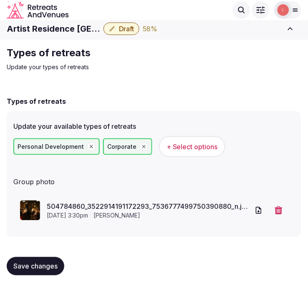
click at [279, 209] on icon "button" at bounding box center [279, 210] width 8 height 8
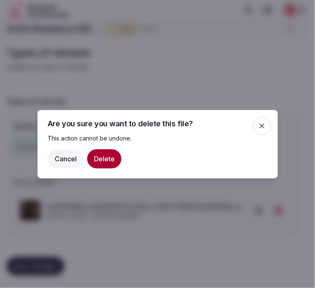
click at [112, 161] on button "Delete" at bounding box center [104, 158] width 34 height 19
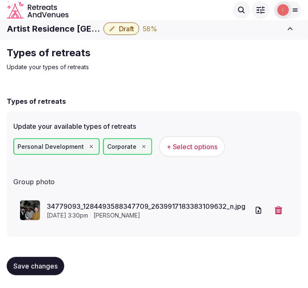
click at [47, 260] on button "Save changes" at bounding box center [36, 266] width 58 height 18
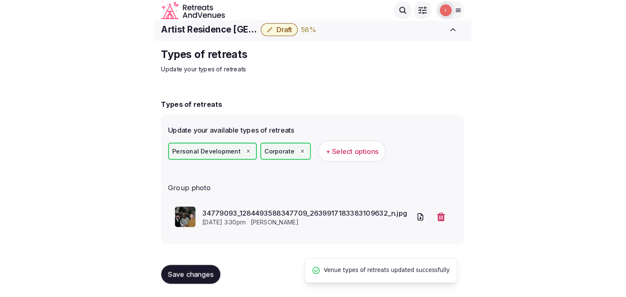
scroll to position [0, 0]
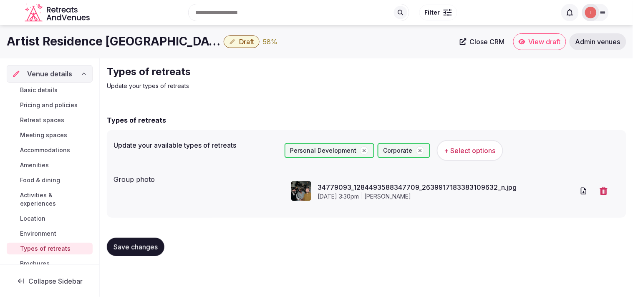
click at [17, 91] on link "Basic details" at bounding box center [50, 90] width 86 height 12
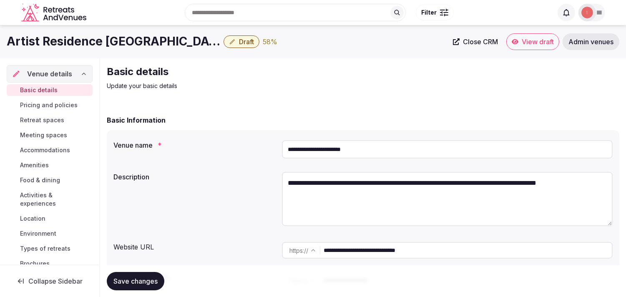
click at [239, 39] on span "Draft" at bounding box center [246, 42] width 15 height 8
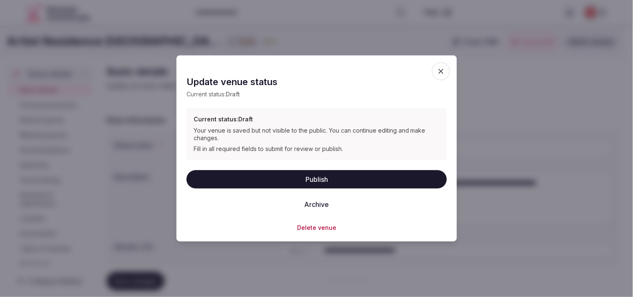
click at [312, 176] on button "Publish" at bounding box center [316, 179] width 260 height 18
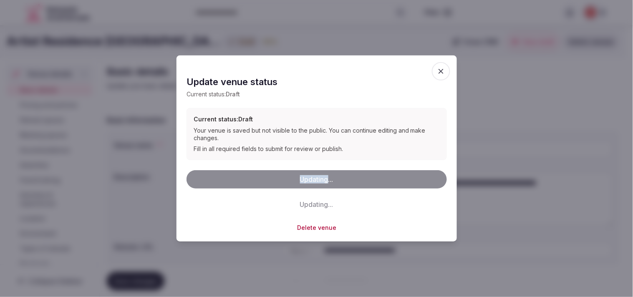
click at [312, 176] on div "Updating... Updating..." at bounding box center [316, 191] width 260 height 43
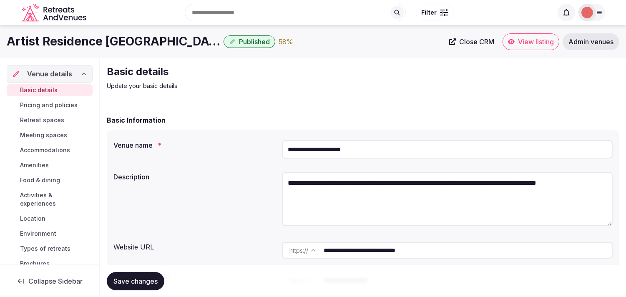
click at [525, 44] on span "View listing" at bounding box center [536, 42] width 36 height 8
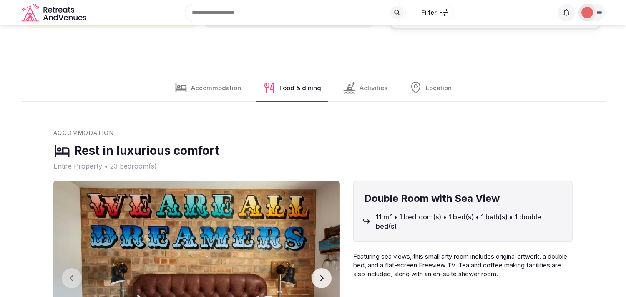
scroll to position [231, 0]
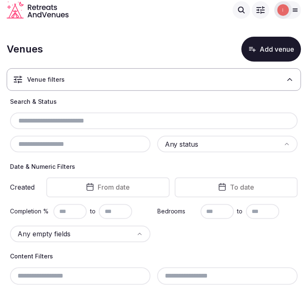
click at [107, 125] on input "text" at bounding box center [153, 121] width 281 height 10
paste input "**********"
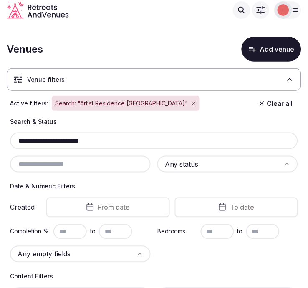
type input "**********"
click at [274, 58] on button "Add venue" at bounding box center [271, 49] width 60 height 25
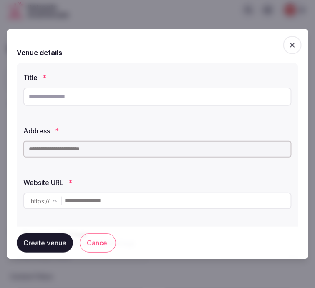
click at [43, 99] on input "text" at bounding box center [157, 96] width 268 height 18
paste input "**********"
type input "**********"
click at [115, 153] on input "text" at bounding box center [157, 149] width 268 height 17
click at [213, 145] on input "text" at bounding box center [157, 149] width 268 height 17
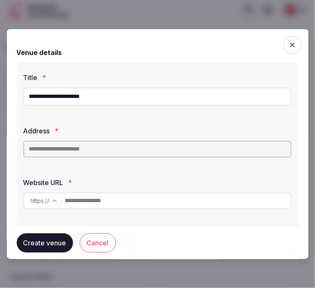
paste input "**********"
drag, startPoint x: 182, startPoint y: 151, endPoint x: -3, endPoint y: 148, distance: 184.7
click at [0, 148] on html "**********" at bounding box center [157, 144] width 315 height 288
paste input "text"
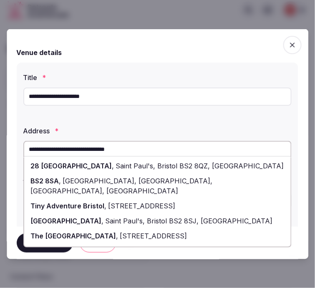
click at [85, 166] on span "28 Portland Square" at bounding box center [71, 165] width 81 height 8
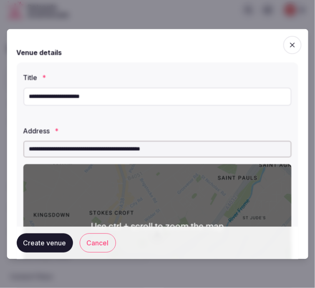
scroll to position [46, 0]
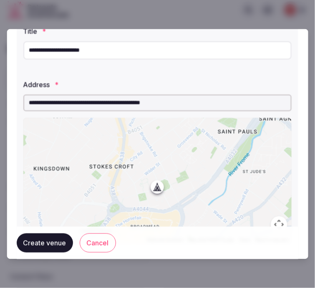
click at [84, 50] on input "**********" at bounding box center [157, 50] width 268 height 18
click at [120, 101] on input "**********" at bounding box center [157, 102] width 268 height 17
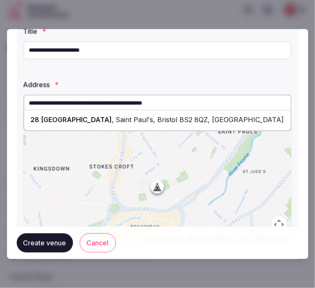
paste input "text"
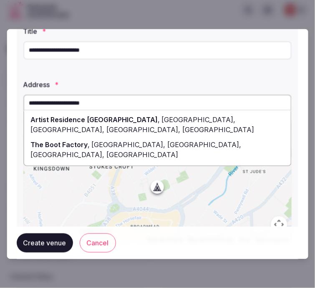
click at [133, 115] on span "Portland Square, Saint Paul's, Bristol, UK" at bounding box center [143, 124] width 224 height 18
type input "**********"
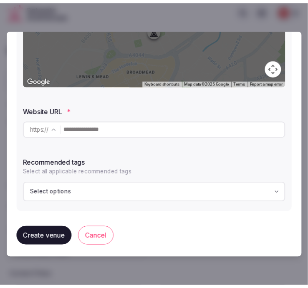
scroll to position [206, 0]
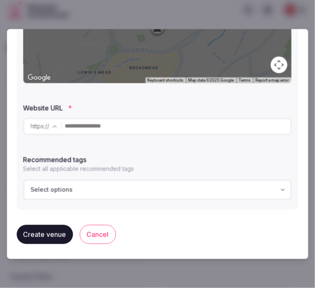
click at [116, 133] on input "text" at bounding box center [178, 126] width 226 height 17
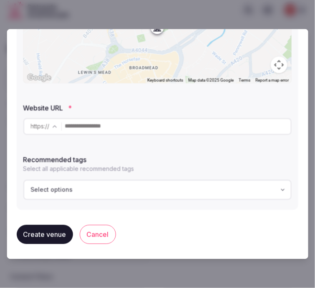
click at [201, 134] on input "text" at bounding box center [178, 126] width 226 height 17
paste input "**********"
type input "**********"
click at [48, 230] on button "Create venue" at bounding box center [45, 234] width 56 height 19
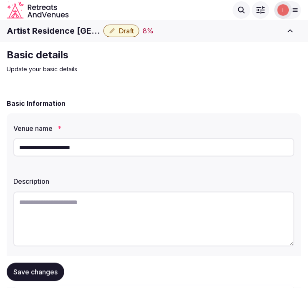
click at [71, 201] on textarea at bounding box center [153, 219] width 281 height 55
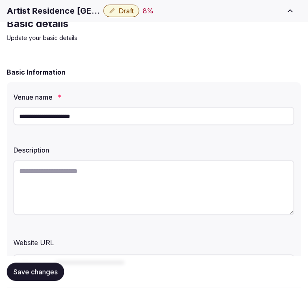
scroll to position [46, 0]
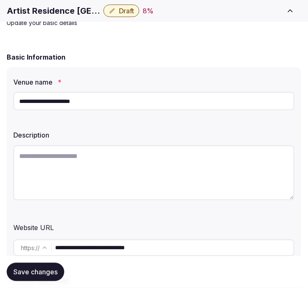
click at [81, 161] on textarea at bounding box center [153, 173] width 281 height 55
paste textarea "**********"
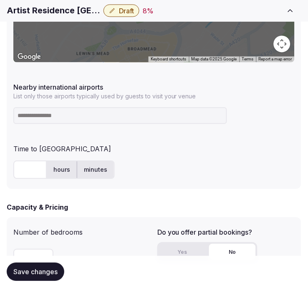
scroll to position [510, 0]
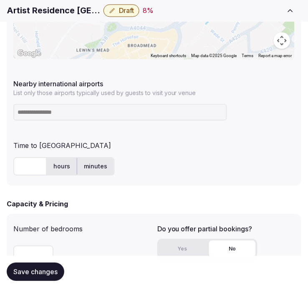
type textarea "**********"
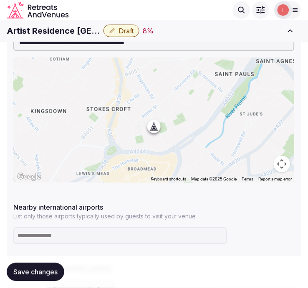
scroll to position [370, 0]
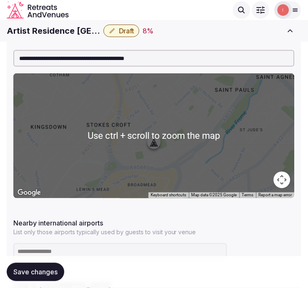
click at [21, 30] on h1 "Artist Residence Bristol" at bounding box center [53, 31] width 93 height 12
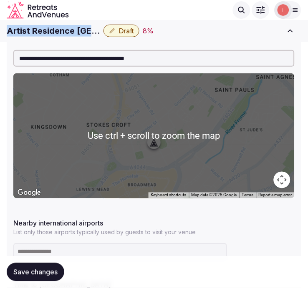
click at [21, 30] on h1 "Artist Residence Bristol" at bounding box center [53, 31] width 93 height 12
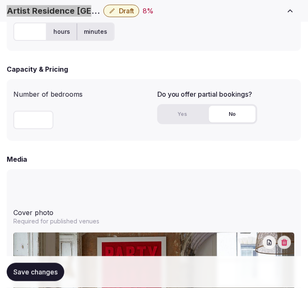
scroll to position [648, 0]
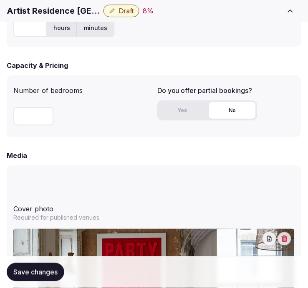
click at [25, 116] on input "number" at bounding box center [33, 116] width 40 height 18
type input "**"
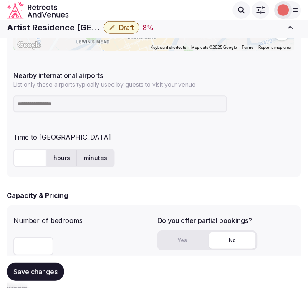
scroll to position [510, 0]
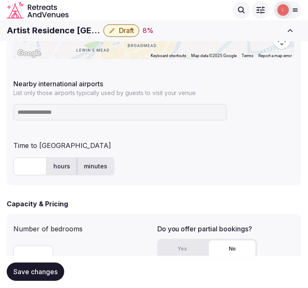
click at [30, 164] on input "text" at bounding box center [29, 167] width 33 height 18
type input "**"
click at [55, 111] on input at bounding box center [119, 112] width 213 height 17
type input "*****"
